Goal: Navigation & Orientation: Find specific page/section

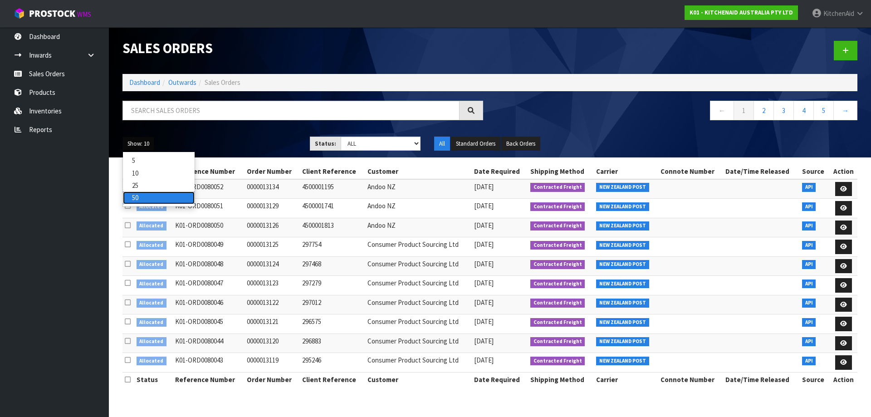
click at [146, 200] on link "50" at bounding box center [159, 197] width 72 height 12
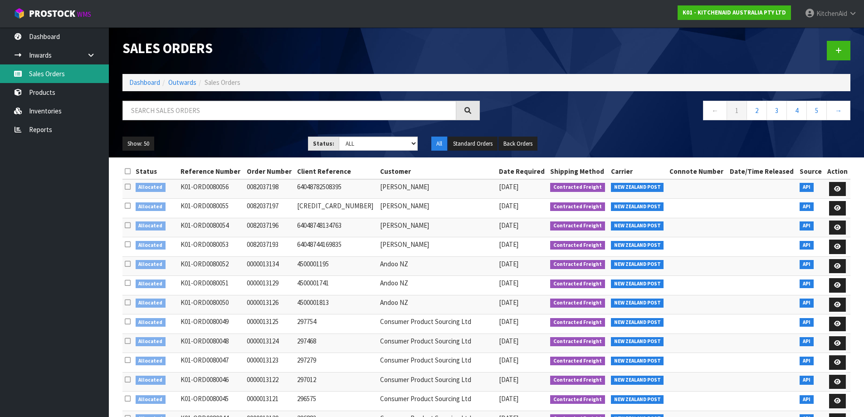
click at [53, 78] on link "Sales Orders" at bounding box center [54, 73] width 109 height 19
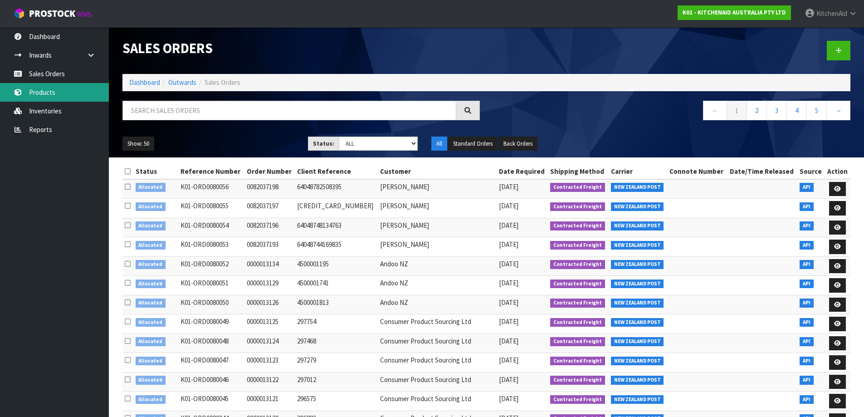
click at [66, 95] on link "Products" at bounding box center [54, 92] width 109 height 19
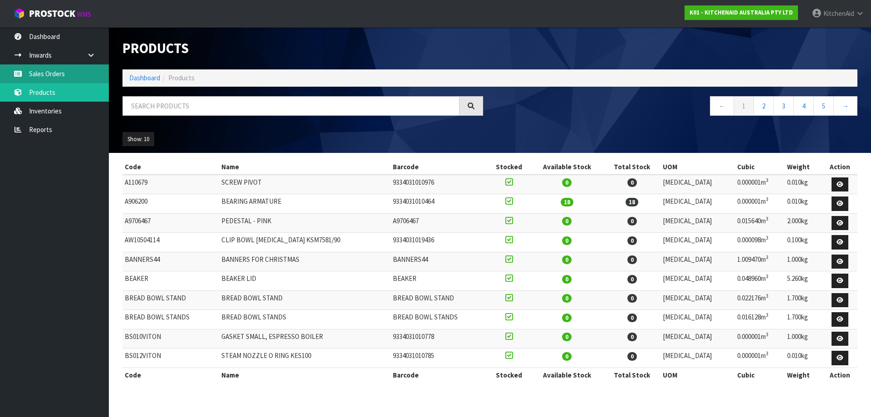
click at [77, 75] on link "Sales Orders" at bounding box center [54, 73] width 109 height 19
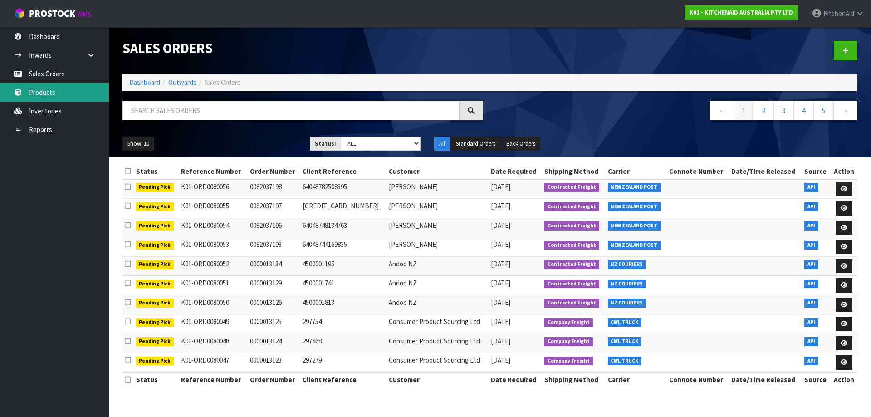
click at [40, 93] on link "Products" at bounding box center [54, 92] width 109 height 19
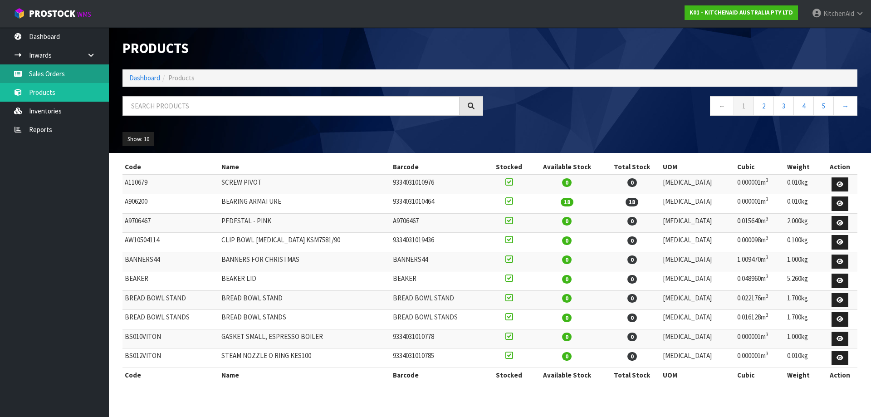
click at [66, 71] on link "Sales Orders" at bounding box center [54, 73] width 109 height 19
